Goal: Check status: Check status

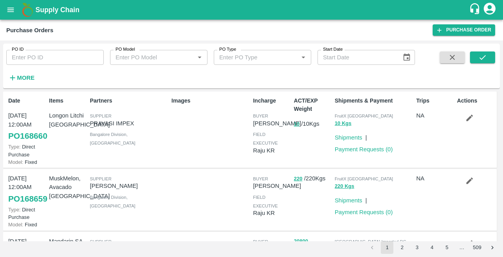
scroll to position [579, 0]
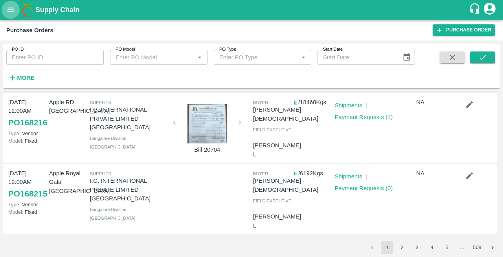
click at [12, 4] on button "open drawer" at bounding box center [11, 10] width 18 height 18
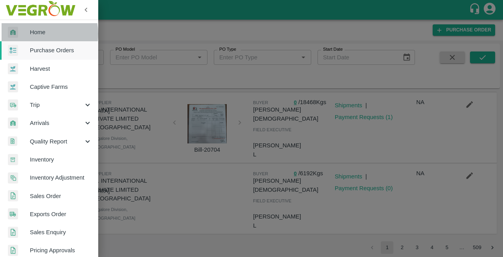
click at [37, 34] on span "Home" at bounding box center [61, 32] width 62 height 9
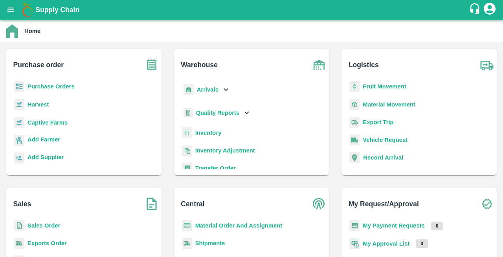
click at [54, 225] on b "Sales Order" at bounding box center [43, 225] width 33 height 6
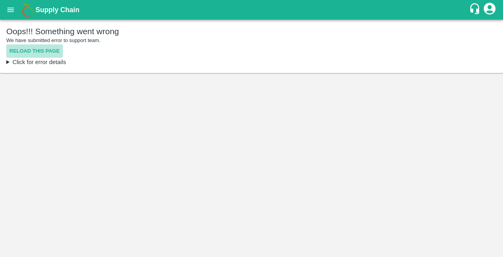
click at [25, 48] on button "Reload this page" at bounding box center [34, 51] width 57 height 14
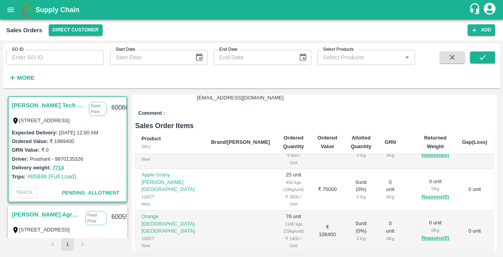
scroll to position [379, 0]
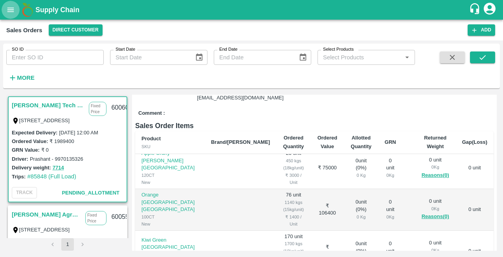
click at [14, 8] on icon "open drawer" at bounding box center [10, 9] width 9 height 9
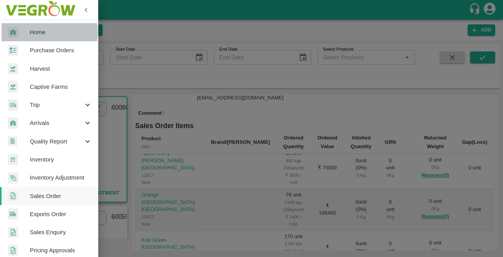
click at [39, 32] on span "Home" at bounding box center [61, 32] width 62 height 9
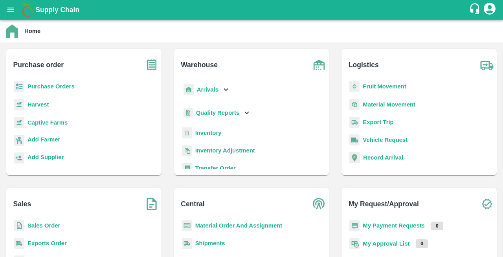
click at [48, 88] on b "Purchase Orders" at bounding box center [50, 86] width 47 height 6
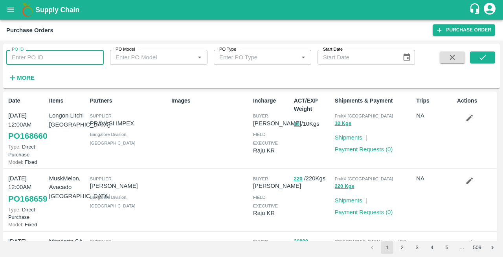
click at [39, 57] on input "PO ID" at bounding box center [54, 57] width 97 height 15
click at [483, 60] on icon "submit" at bounding box center [482, 57] width 9 height 9
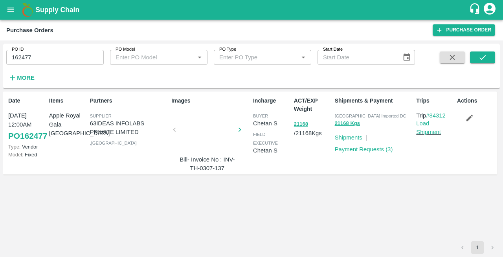
click at [197, 136] on div at bounding box center [206, 132] width 59 height 42
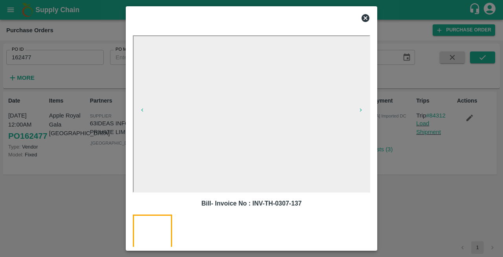
click at [365, 20] on icon at bounding box center [365, 18] width 8 height 8
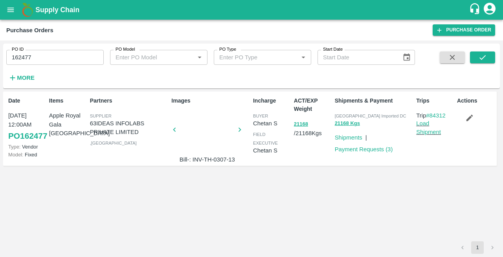
click at [208, 136] on div at bounding box center [206, 132] width 59 height 42
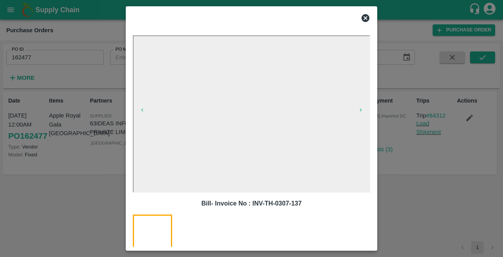
click at [365, 16] on icon at bounding box center [365, 18] width 8 height 8
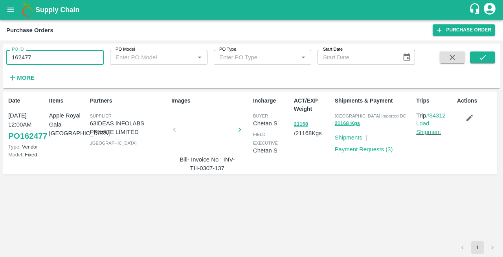
click at [48, 57] on input "162477" at bounding box center [54, 57] width 97 height 15
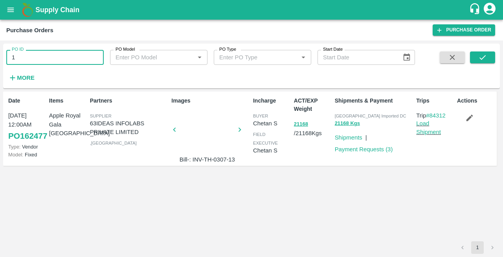
type input "1"
type input "162818"
click at [491, 55] on button "submit" at bounding box center [482, 57] width 25 height 12
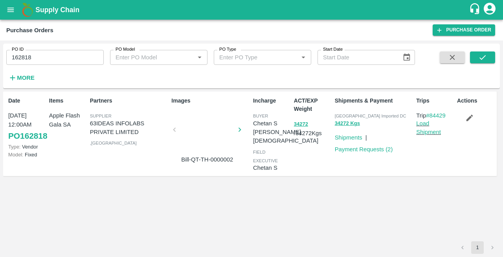
click at [211, 129] on div at bounding box center [206, 132] width 59 height 42
